Goal: Transaction & Acquisition: Purchase product/service

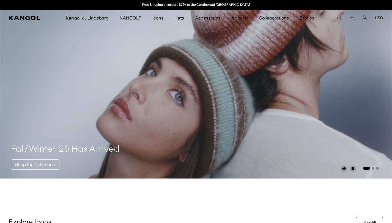
scroll to position [0, 113]
click at [181, 19] on span "Hats" at bounding box center [179, 18] width 10 height 16
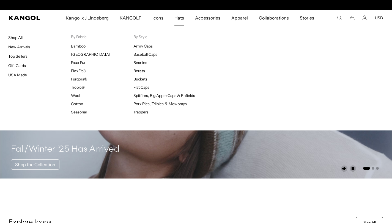
click at [181, 18] on span "Hats" at bounding box center [179, 18] width 10 height 16
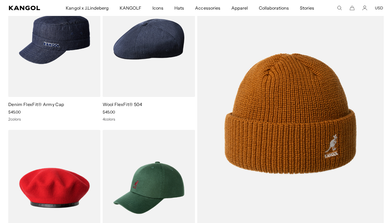
scroll to position [0, 113]
click at [180, 9] on span "Hats" at bounding box center [179, 8] width 10 height 16
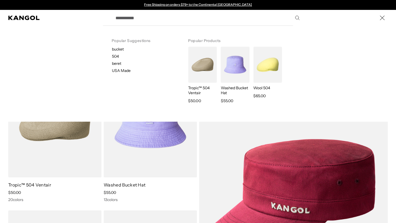
click at [339, 18] on div "Popular Suggestions bucket 504 beret USA Made Popular Products Tropic™ 504 Vent…" at bounding box center [198, 18] width 396 height 16
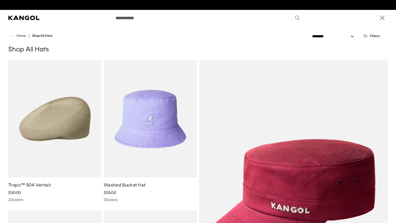
click at [0, 18] on div "Search here" at bounding box center [0, 18] width 0 height 0
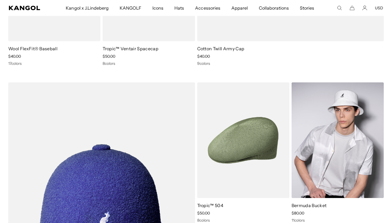
scroll to position [0, 113]
click at [331, 153] on img at bounding box center [337, 140] width 92 height 116
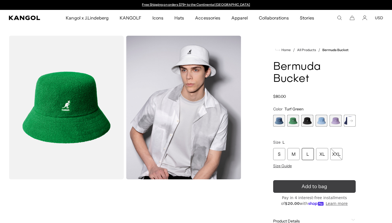
click at [310, 185] on icon "submit" at bounding box center [314, 187] width 8 height 8
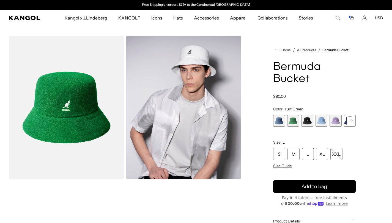
click at [350, 123] on rect at bounding box center [351, 121] width 8 height 8
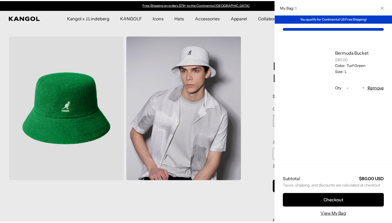
scroll to position [0, 113]
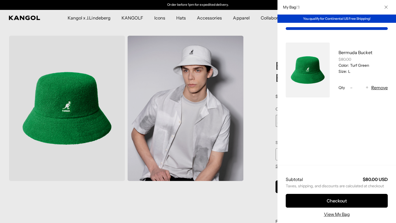
click at [351, 123] on rect at bounding box center [355, 121] width 8 height 8
click at [253, 194] on div at bounding box center [198, 111] width 396 height 223
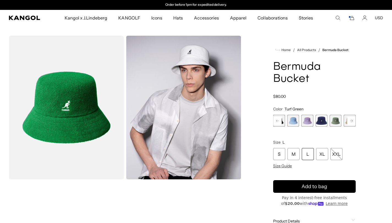
click at [349, 121] on rect at bounding box center [351, 121] width 8 height 8
click at [335, 121] on span "10 of 11" at bounding box center [335, 121] width 12 height 12
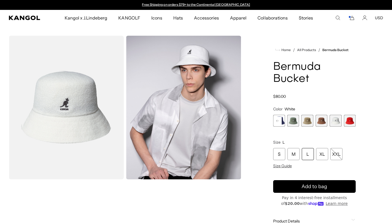
click at [307, 157] on div "L" at bounding box center [308, 154] width 12 height 12
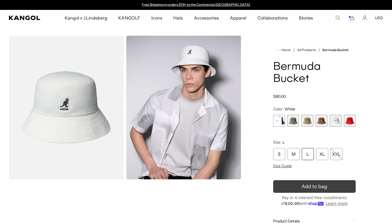
click at [313, 185] on icon "submit" at bounding box center [314, 187] width 8 height 8
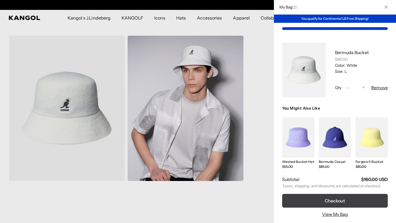
scroll to position [0, 113]
click at [339, 202] on button "Checkout" at bounding box center [335, 201] width 106 height 14
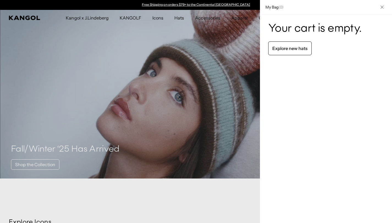
scroll to position [1, 0]
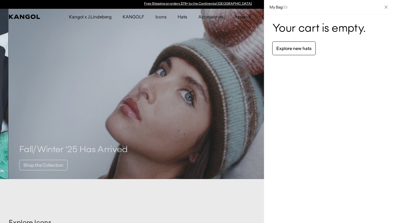
click at [182, 192] on div at bounding box center [198, 111] width 396 height 223
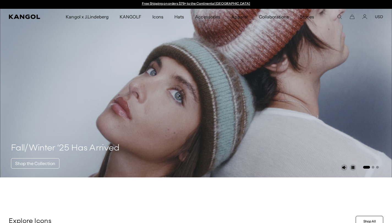
scroll to position [0, 113]
click at [366, 16] on icon "Account" at bounding box center [364, 16] width 5 height 5
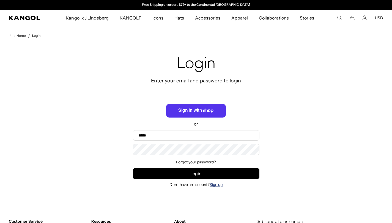
click at [213, 183] on link "Sign up" at bounding box center [215, 184] width 13 height 5
